Goal: Obtain resource: Download file/media

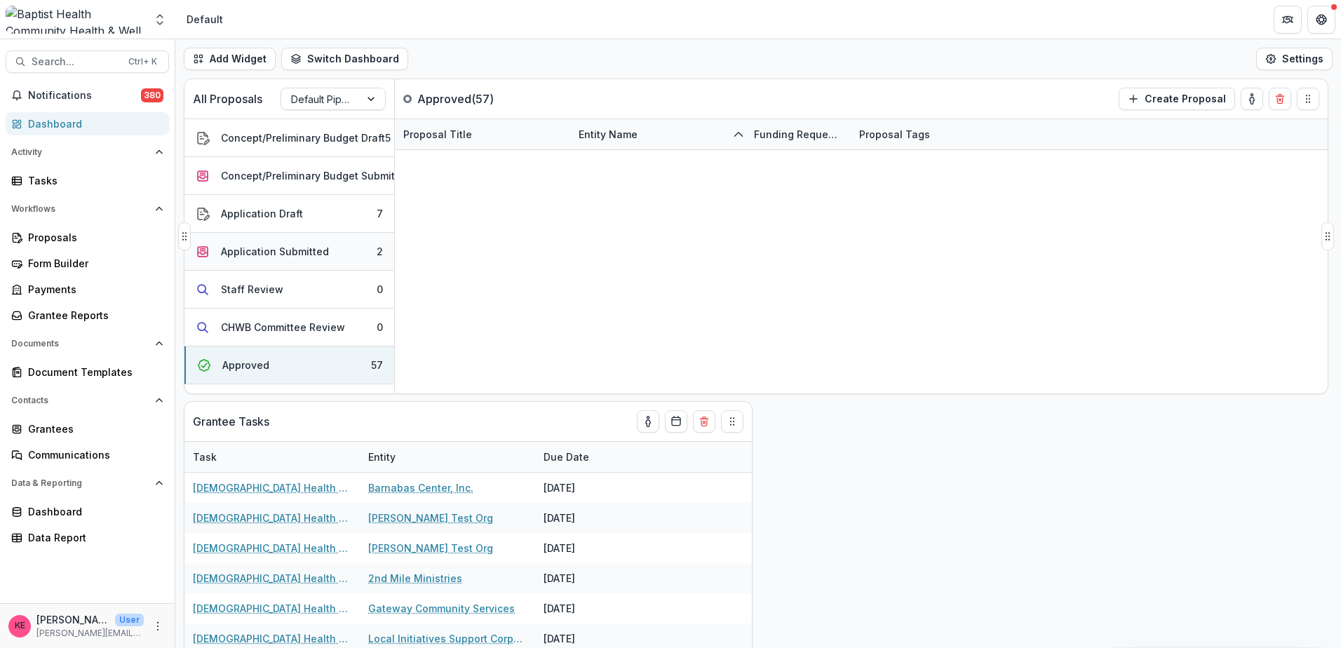
scroll to position [1122, 0]
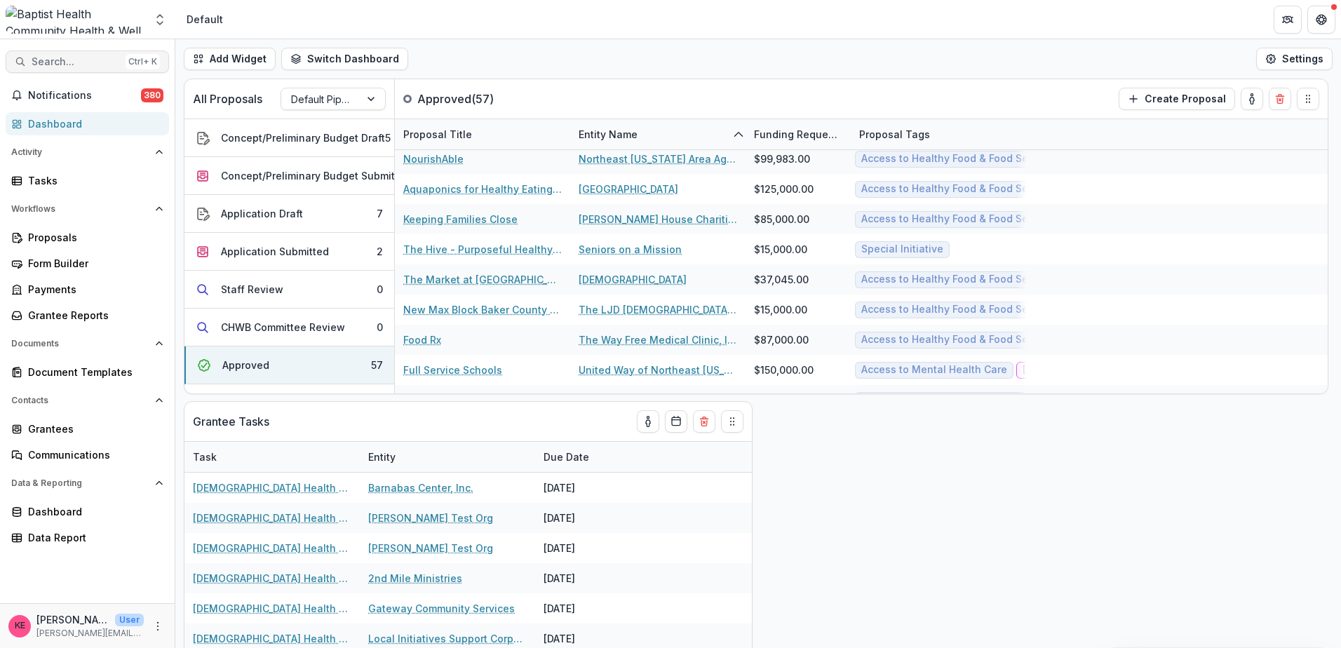
click at [102, 61] on span "Search..." at bounding box center [76, 62] width 88 height 12
click at [112, 647] on input at bounding box center [56, 656] width 112 height 17
type input "***"
click at [70, 423] on div "Grantees" at bounding box center [93, 429] width 130 height 15
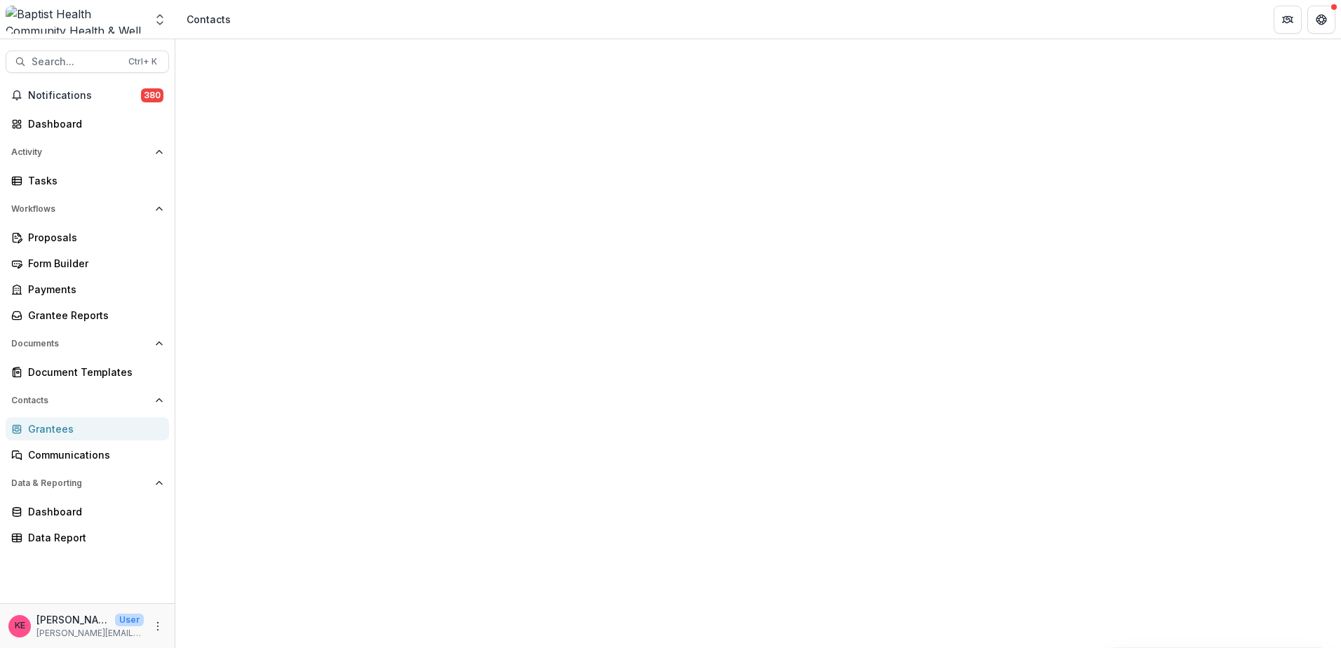
click at [285, 201] on input at bounding box center [299, 201] width 168 height 22
type input "***"
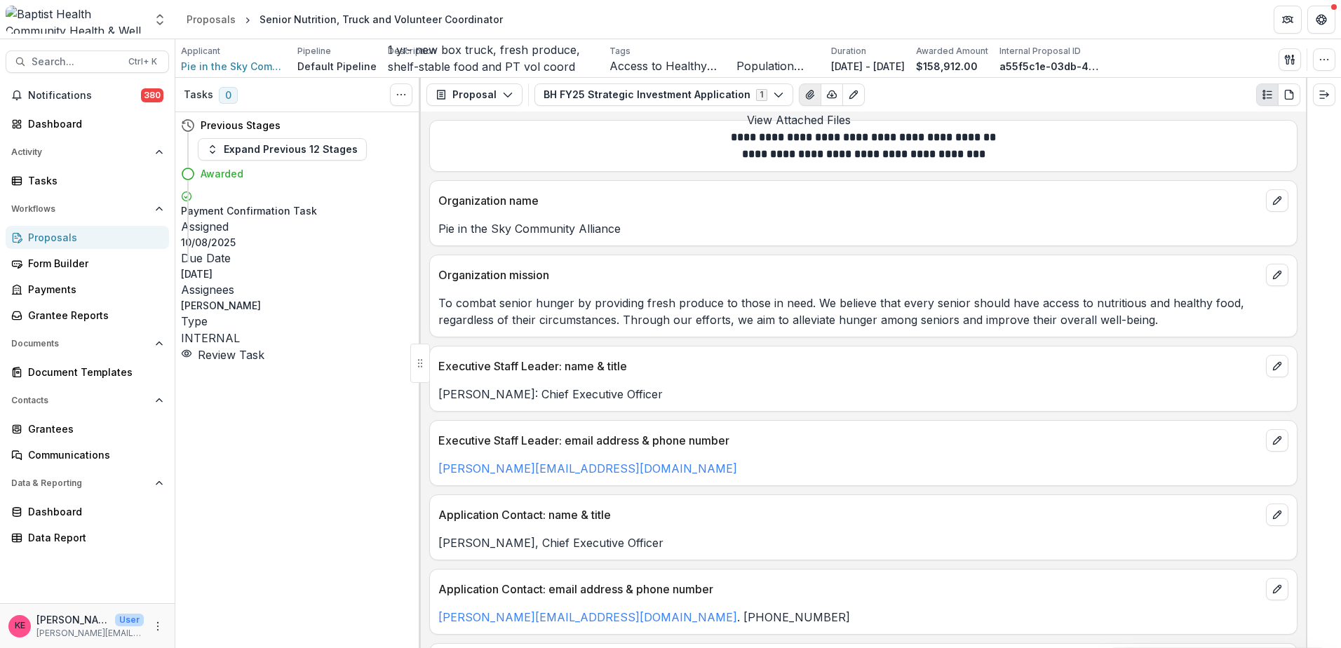
click at [804, 95] on icon "View Attached Files" at bounding box center [809, 94] width 11 height 11
click at [53, 116] on div "Dashboard" at bounding box center [93, 123] width 130 height 15
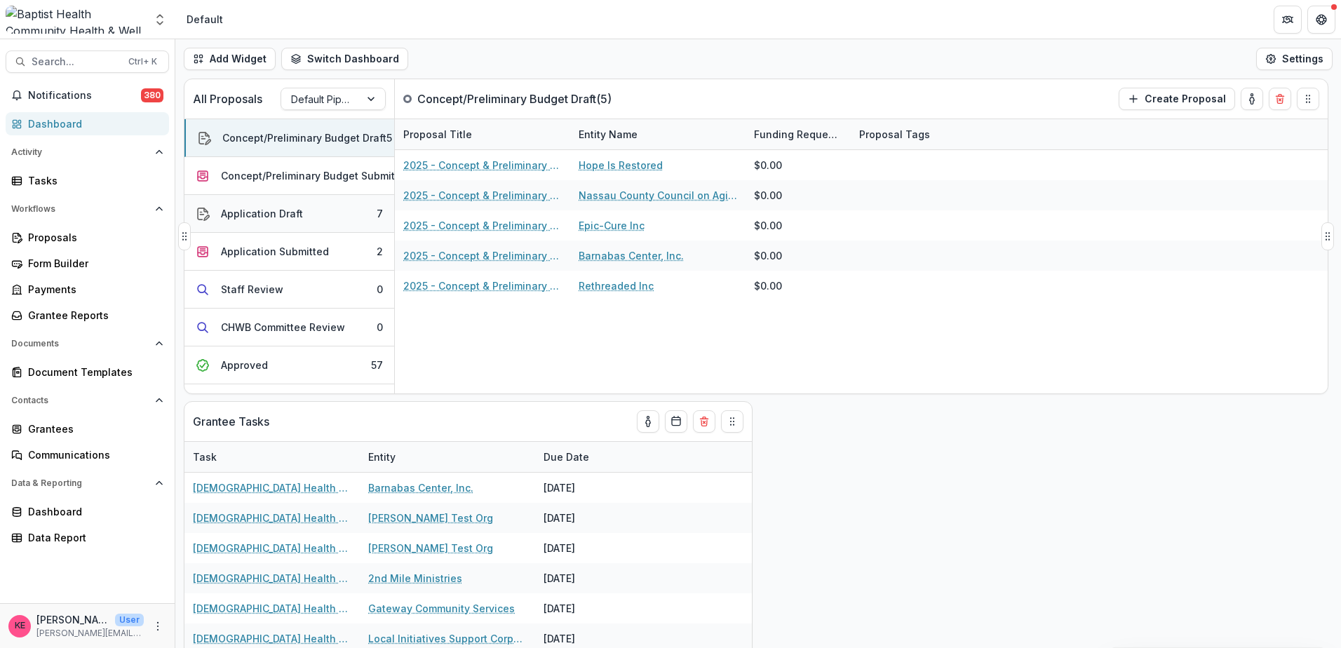
click at [307, 214] on button "Application Draft 7" at bounding box center [289, 214] width 210 height 38
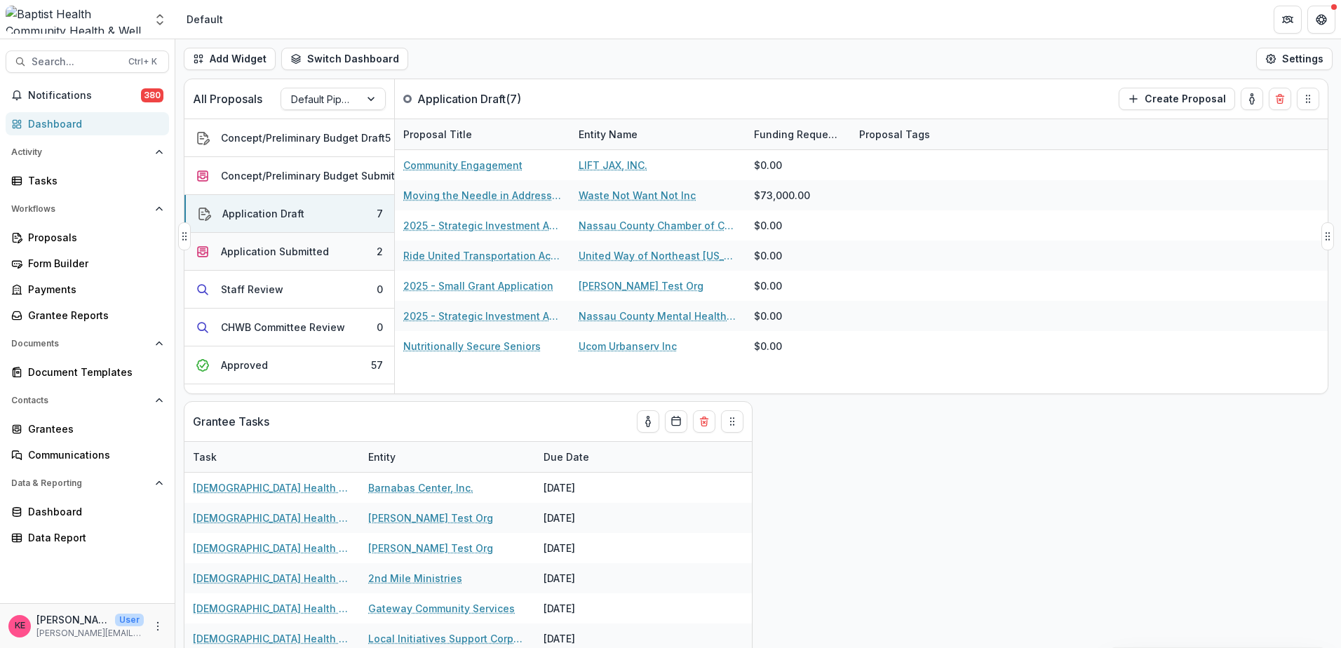
click at [315, 252] on div "Application Submitted" at bounding box center [275, 251] width 108 height 15
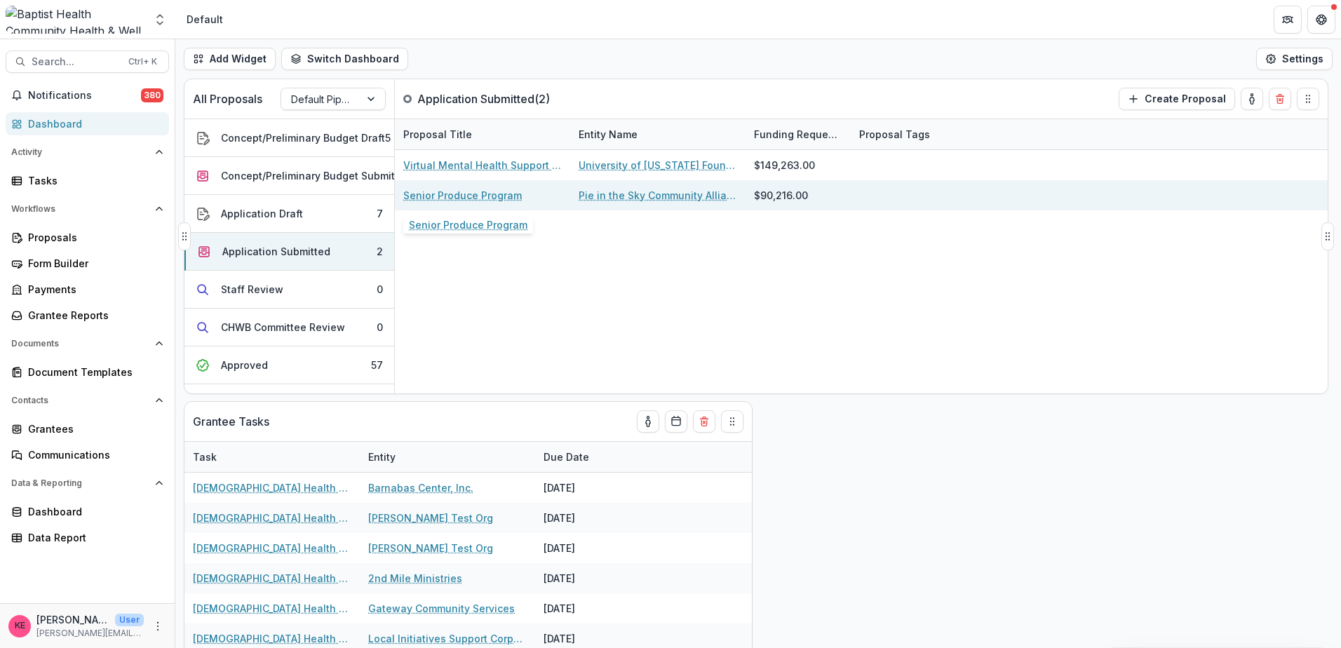
click at [497, 201] on link "Senior Produce Program" at bounding box center [462, 195] width 119 height 15
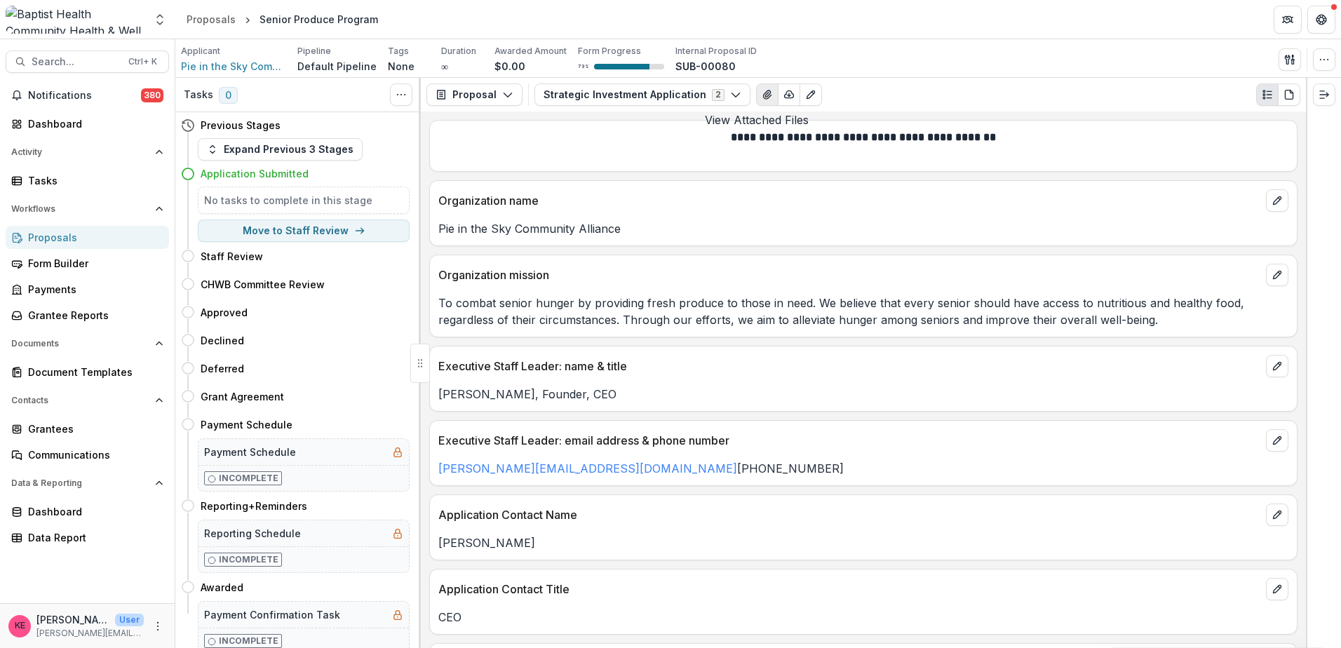
click at [762, 94] on button "View Attached Files" at bounding box center [767, 94] width 22 height 22
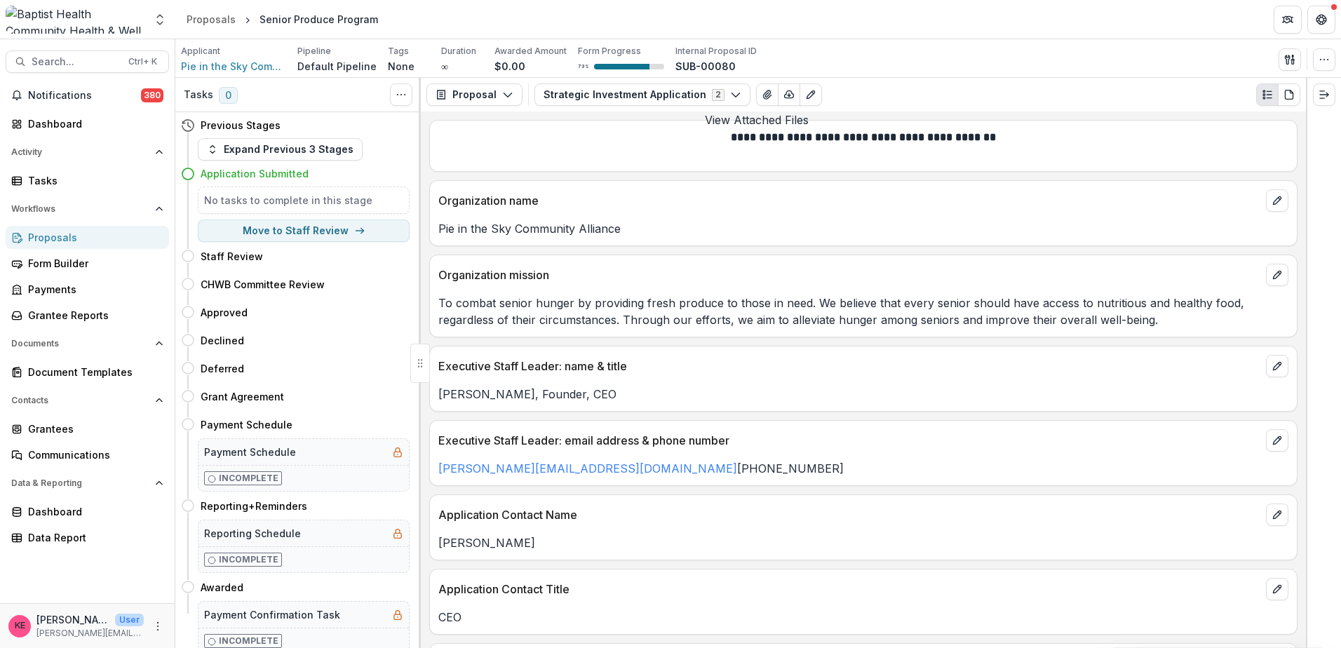
scroll to position [421, 0]
